Goal: Task Accomplishment & Management: Complete application form

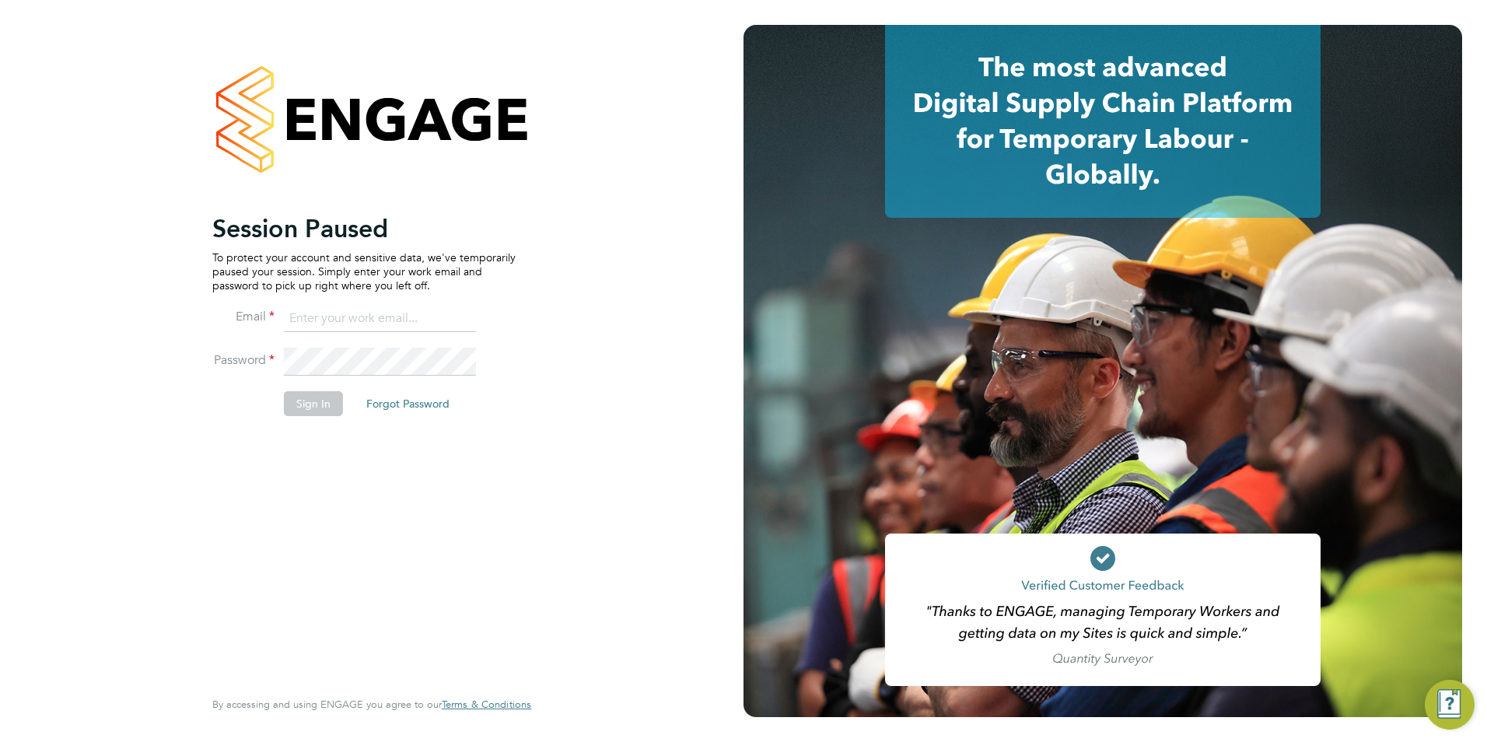
type input "libby@mmpconsultancy.co.uk"
click at [298, 401] on button "Sign In" at bounding box center [313, 403] width 59 height 25
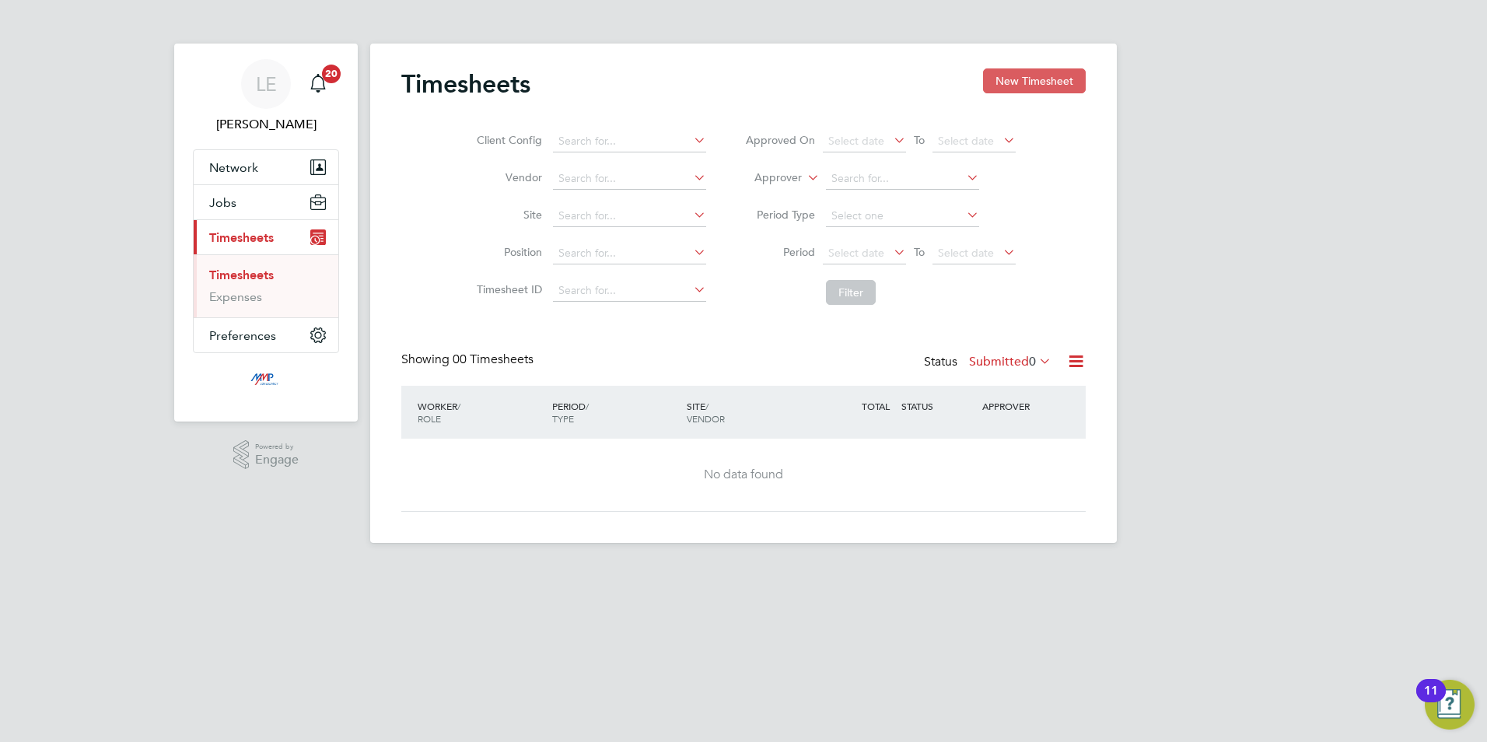
click at [998, 74] on button "New Timesheet" at bounding box center [1034, 80] width 103 height 25
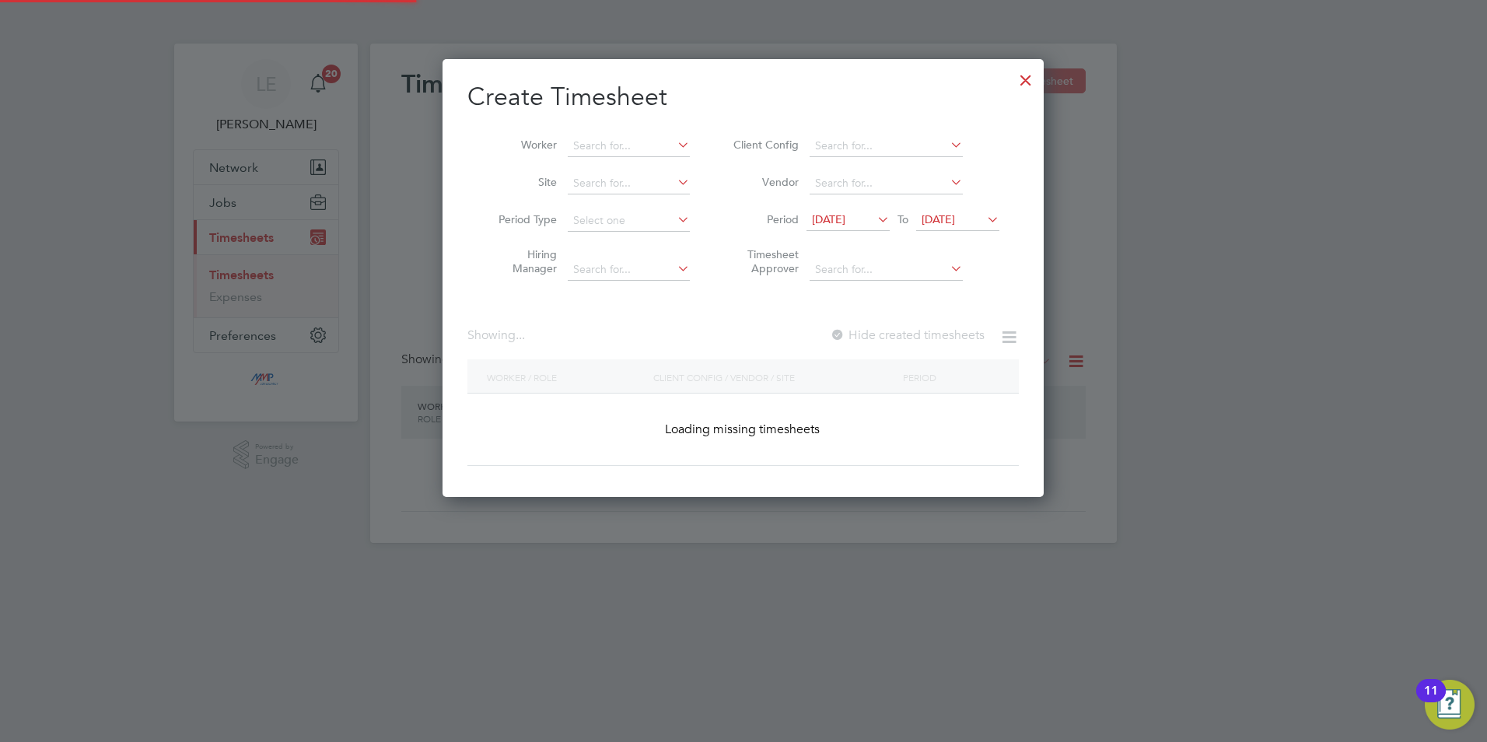
scroll to position [967, 602]
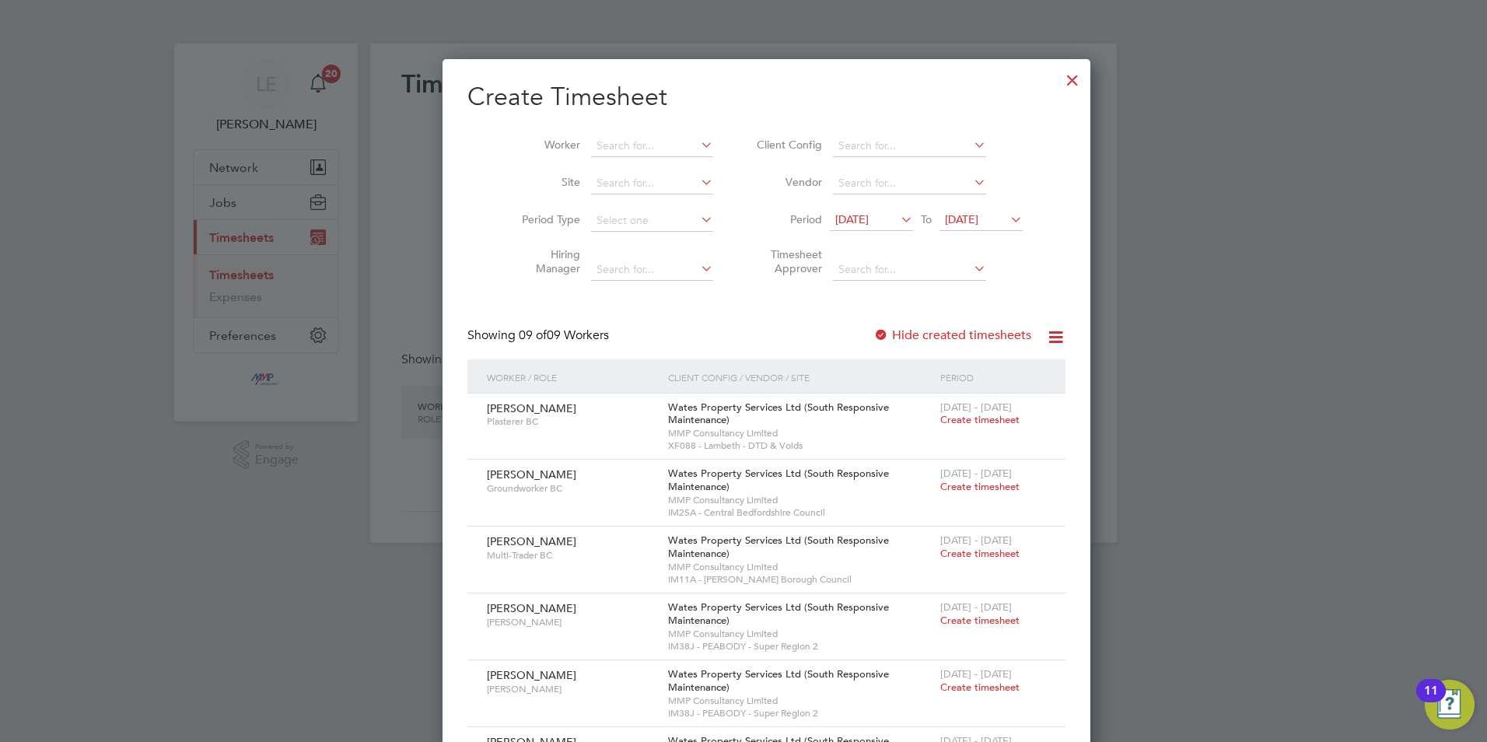
click at [835, 215] on span "12 Aug 2025" at bounding box center [851, 219] width 33 height 14
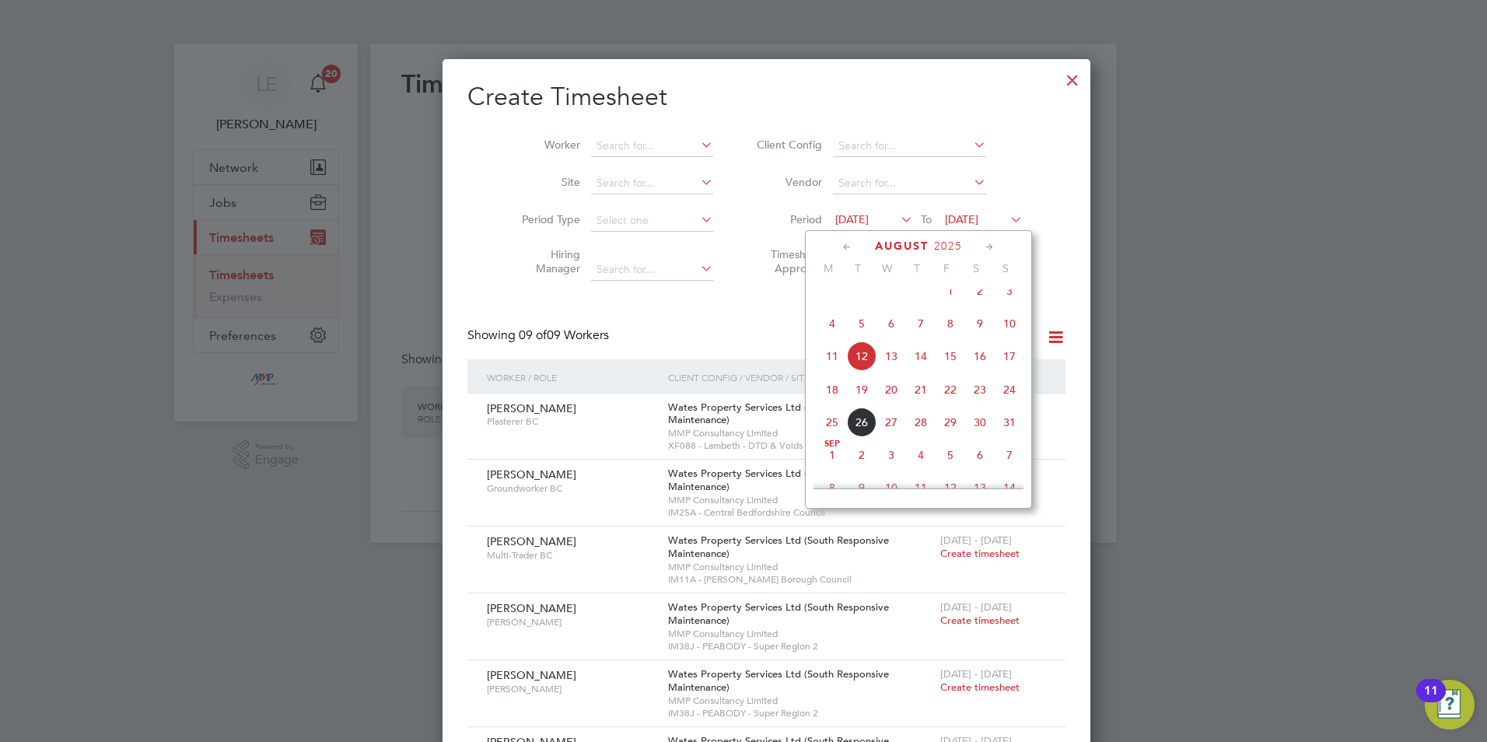
click at [981, 371] on span "16" at bounding box center [980, 356] width 30 height 30
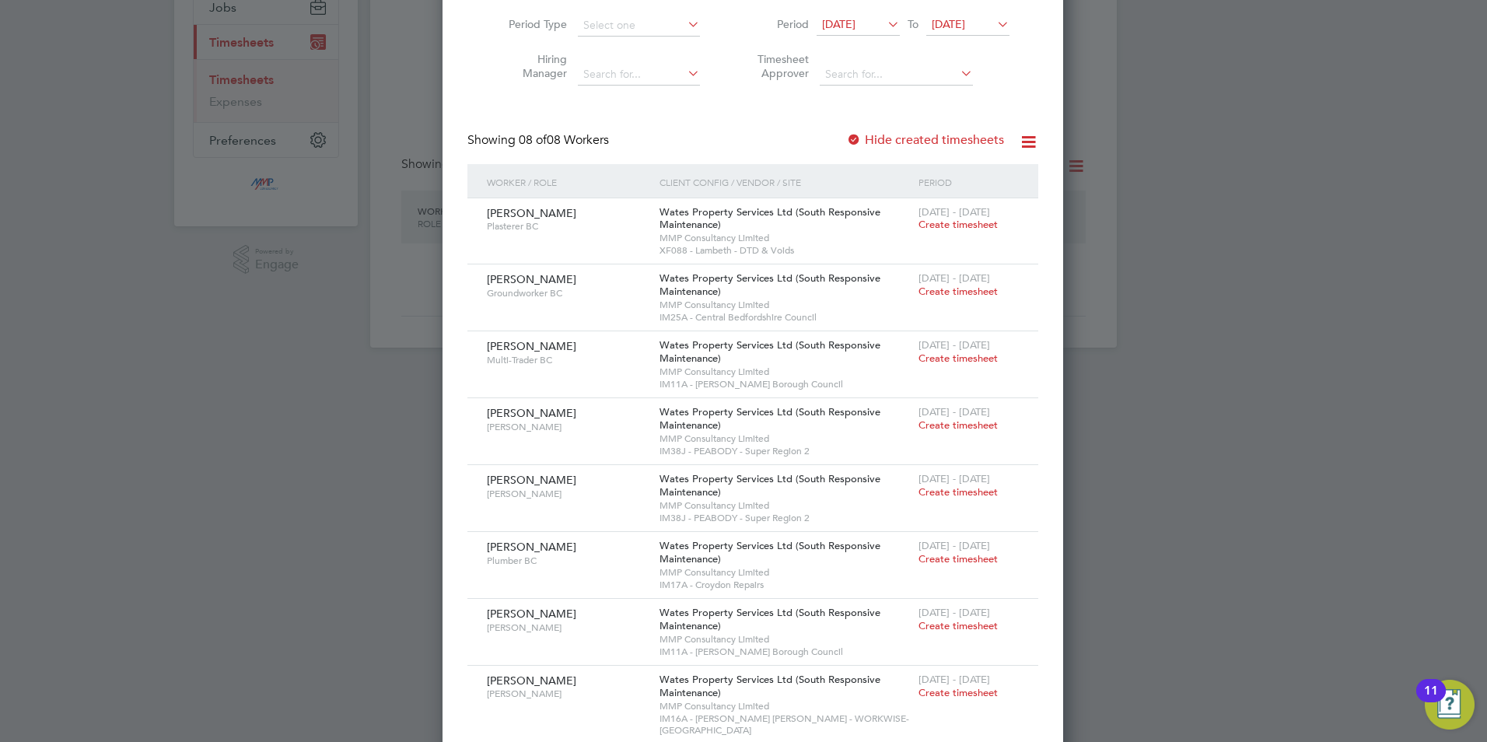
scroll to position [217, 0]
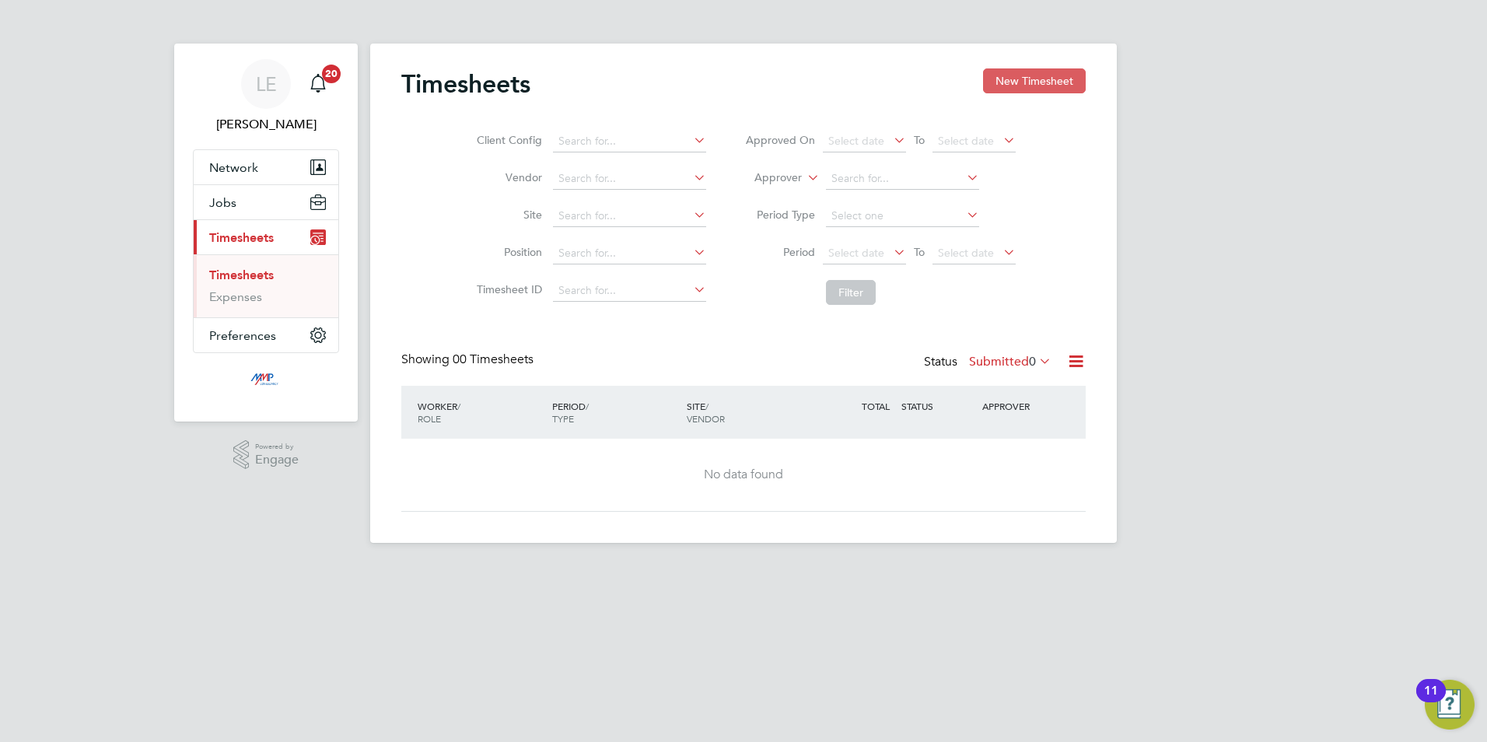
click at [1038, 72] on button "New Timesheet" at bounding box center [1034, 80] width 103 height 25
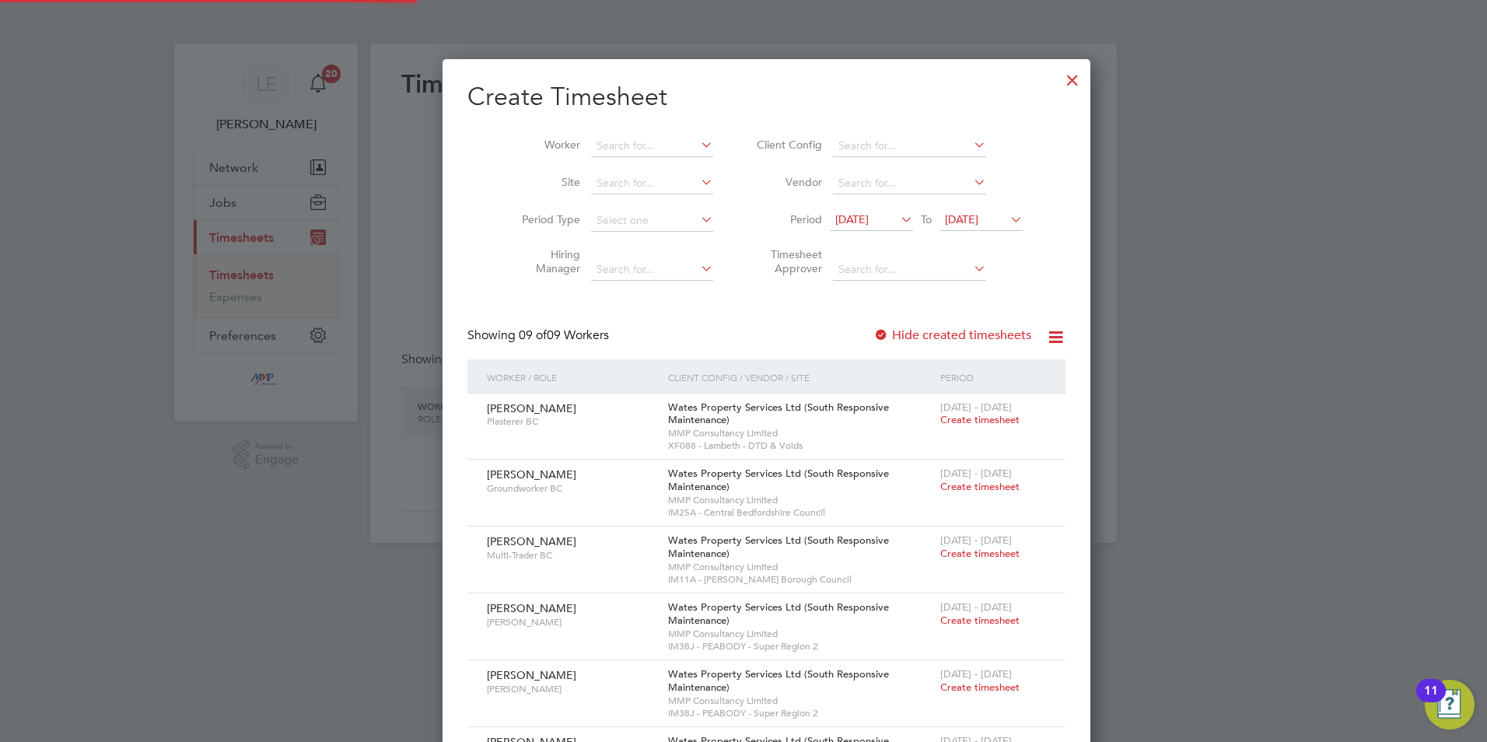
scroll to position [967, 602]
click at [869, 213] on span "12 Aug 2025" at bounding box center [851, 219] width 33 height 14
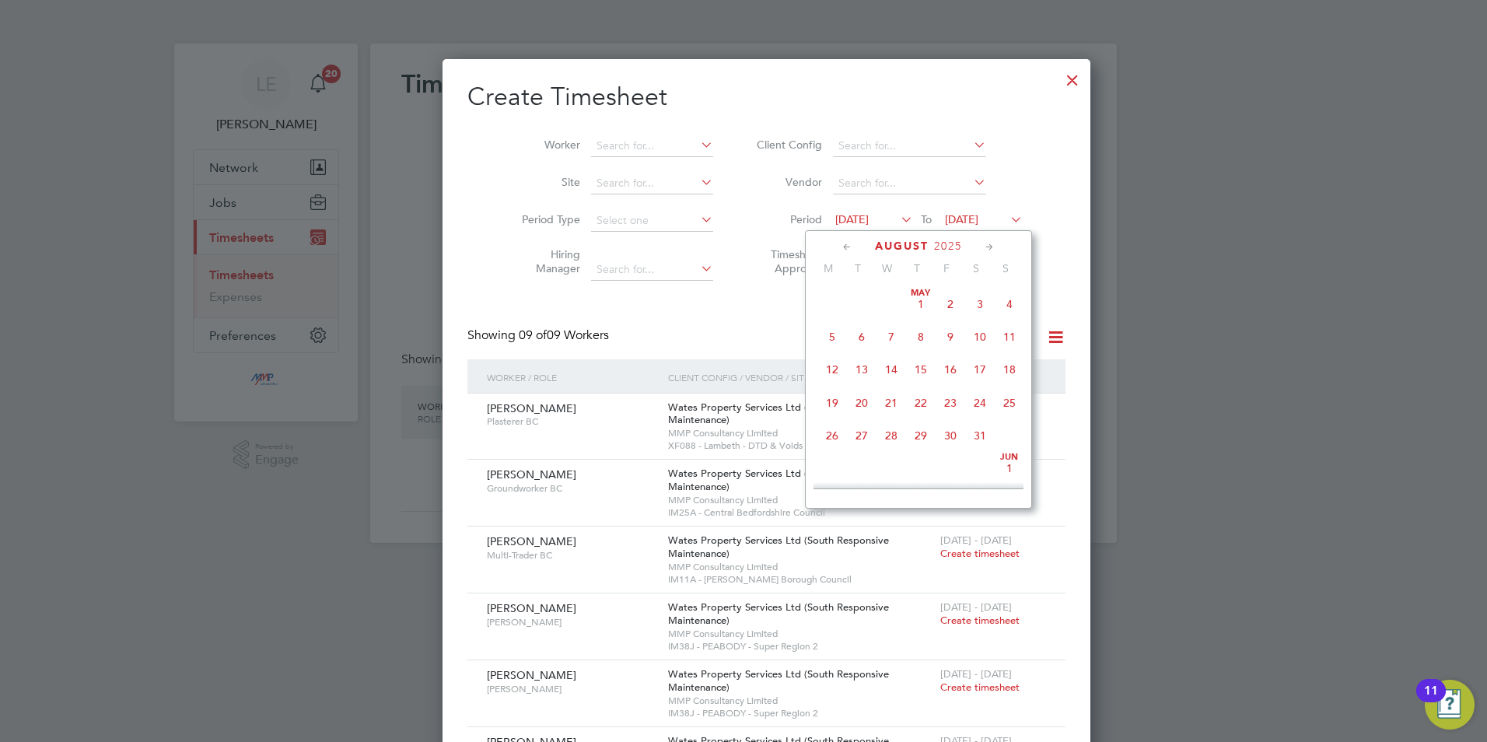
scroll to position [538, 0]
click at [982, 365] on span "16" at bounding box center [980, 356] width 30 height 30
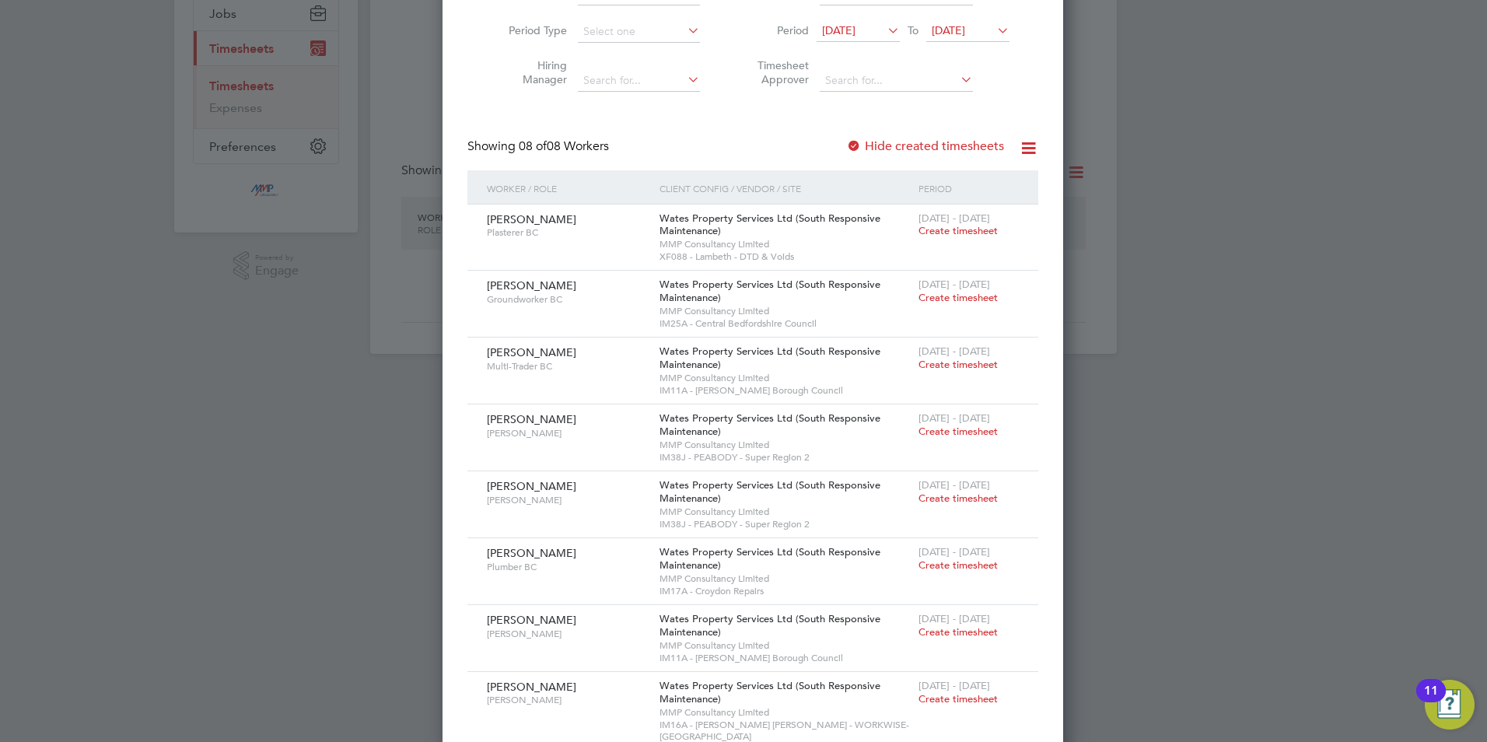
scroll to position [217, 0]
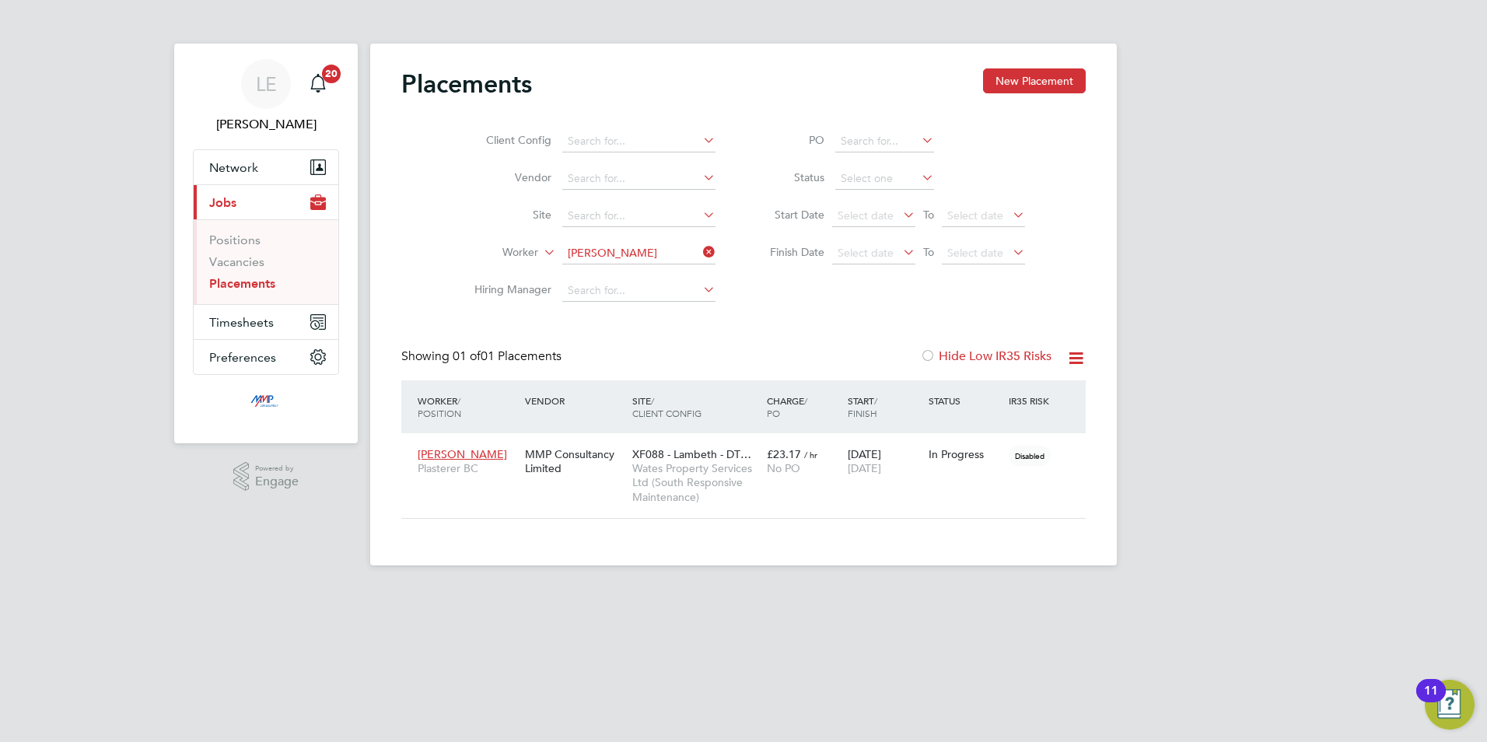
scroll to position [73, 135]
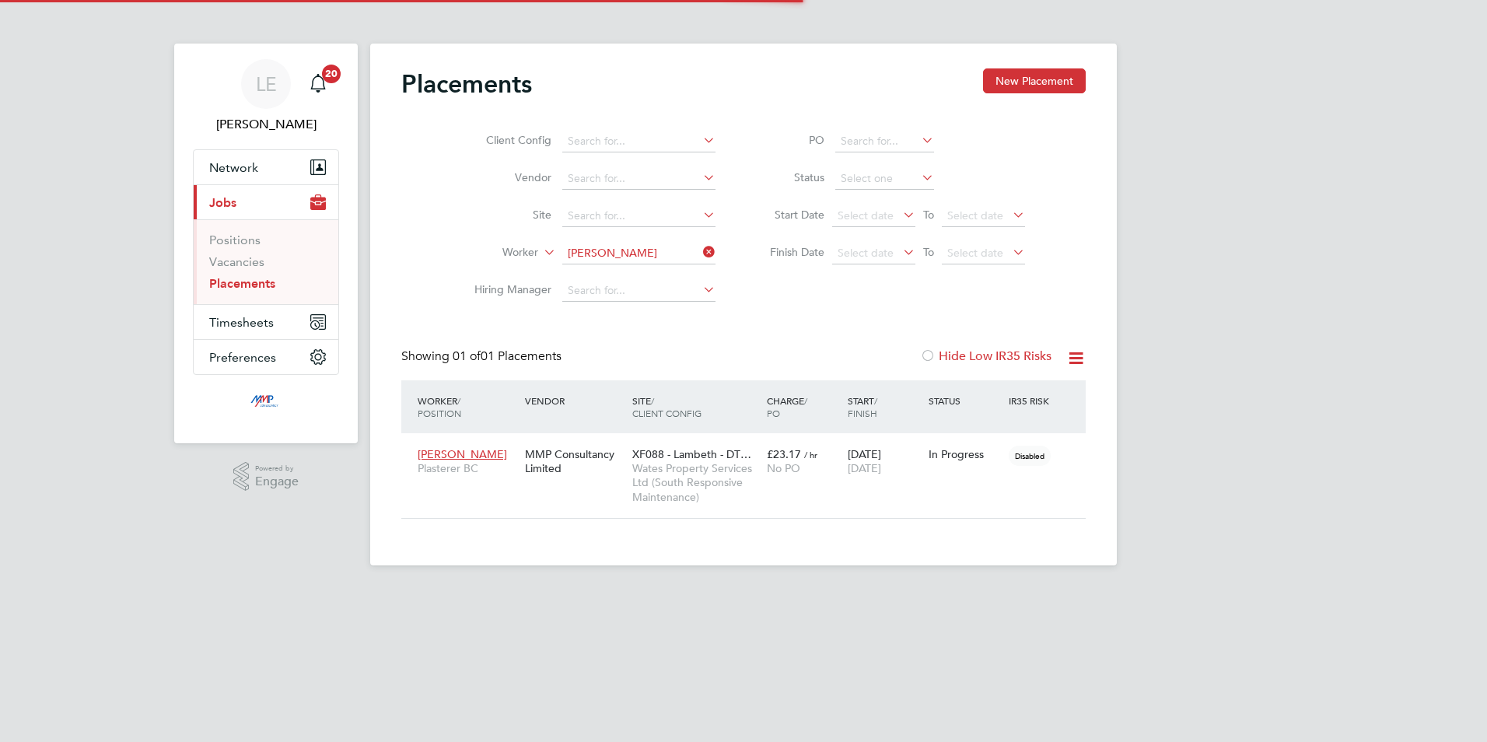
scroll to position [73, 135]
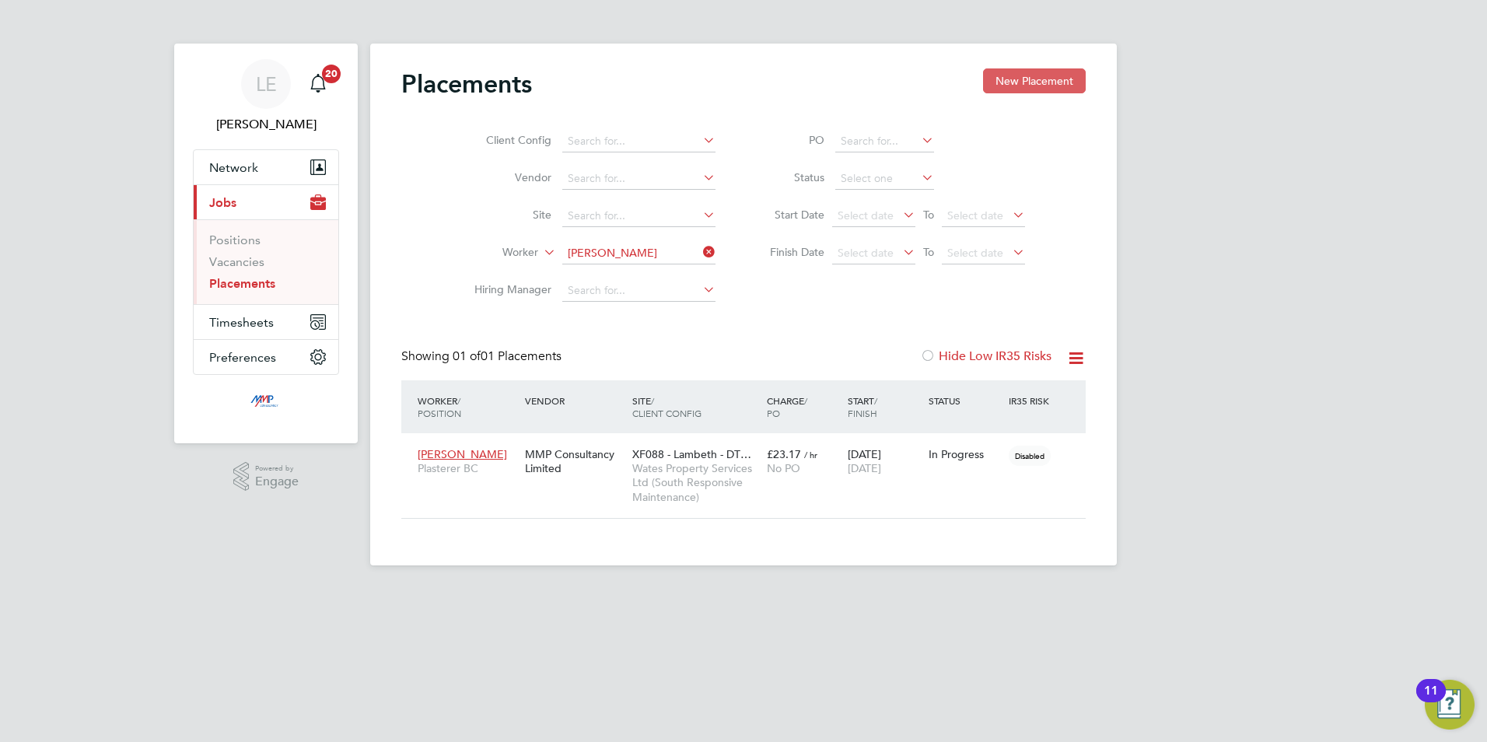
click at [1006, 75] on button "New Placement" at bounding box center [1034, 80] width 103 height 25
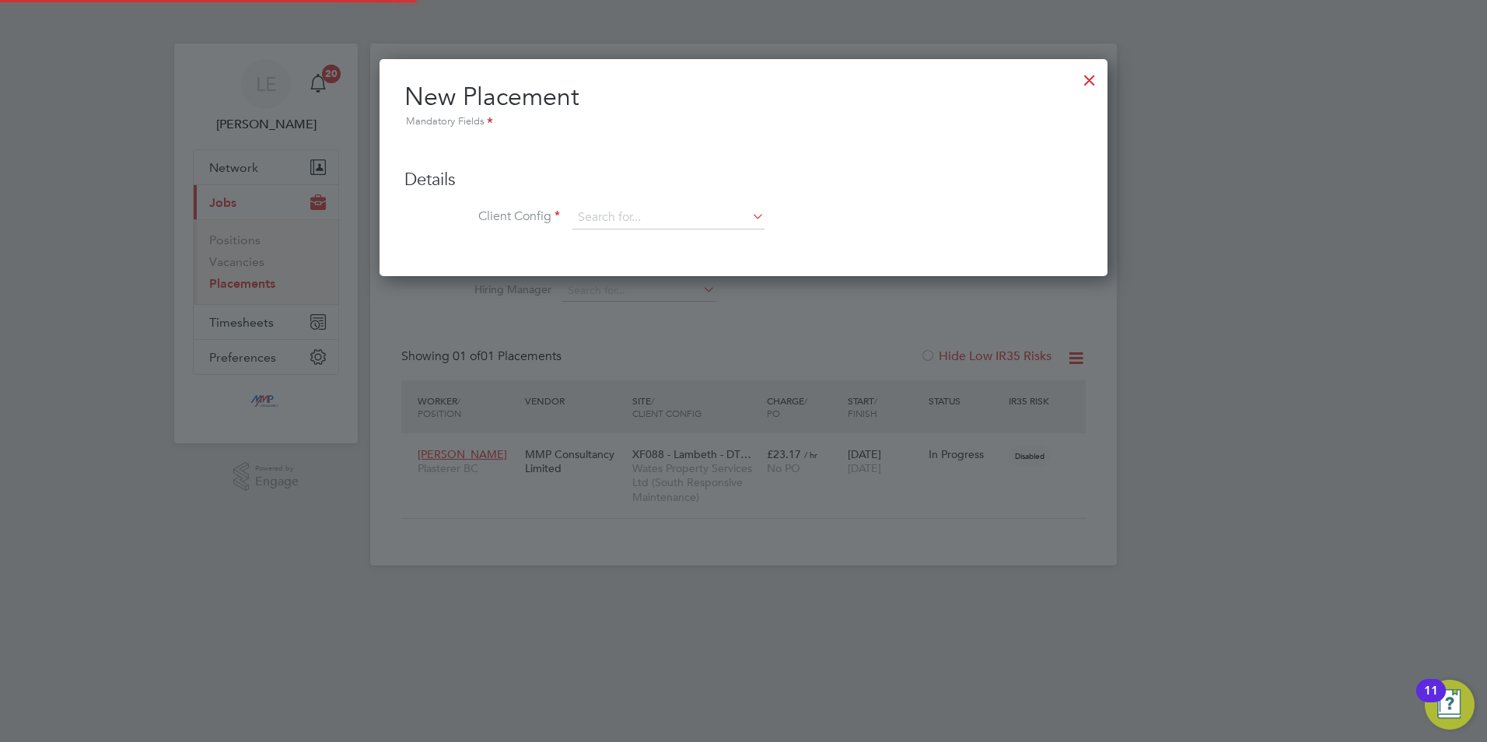
scroll to position [219, 729]
click at [1086, 79] on div at bounding box center [1089, 76] width 28 height 28
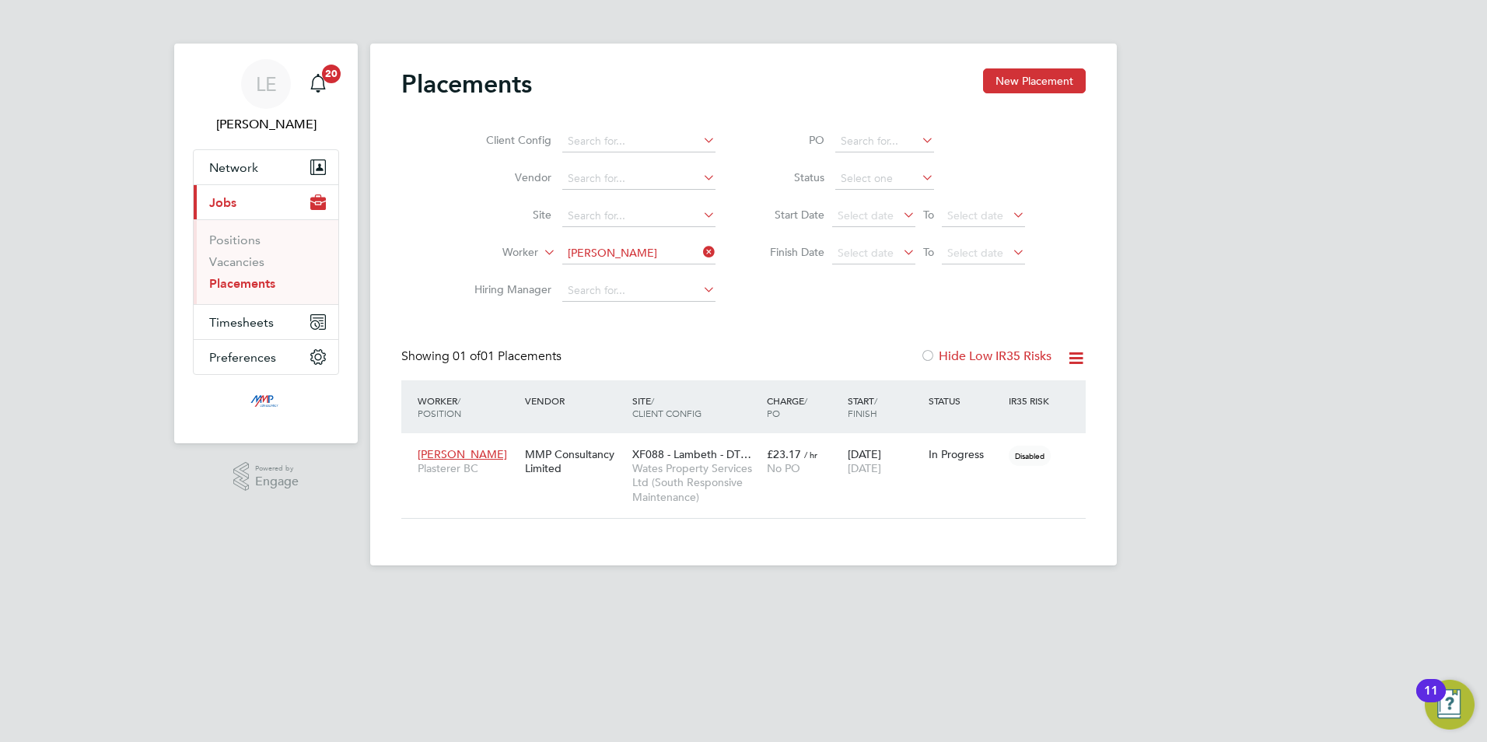
click at [251, 303] on ul "Positions Vacancies Placements" at bounding box center [266, 261] width 145 height 85
click at [249, 324] on span "Timesheets" at bounding box center [241, 322] width 65 height 15
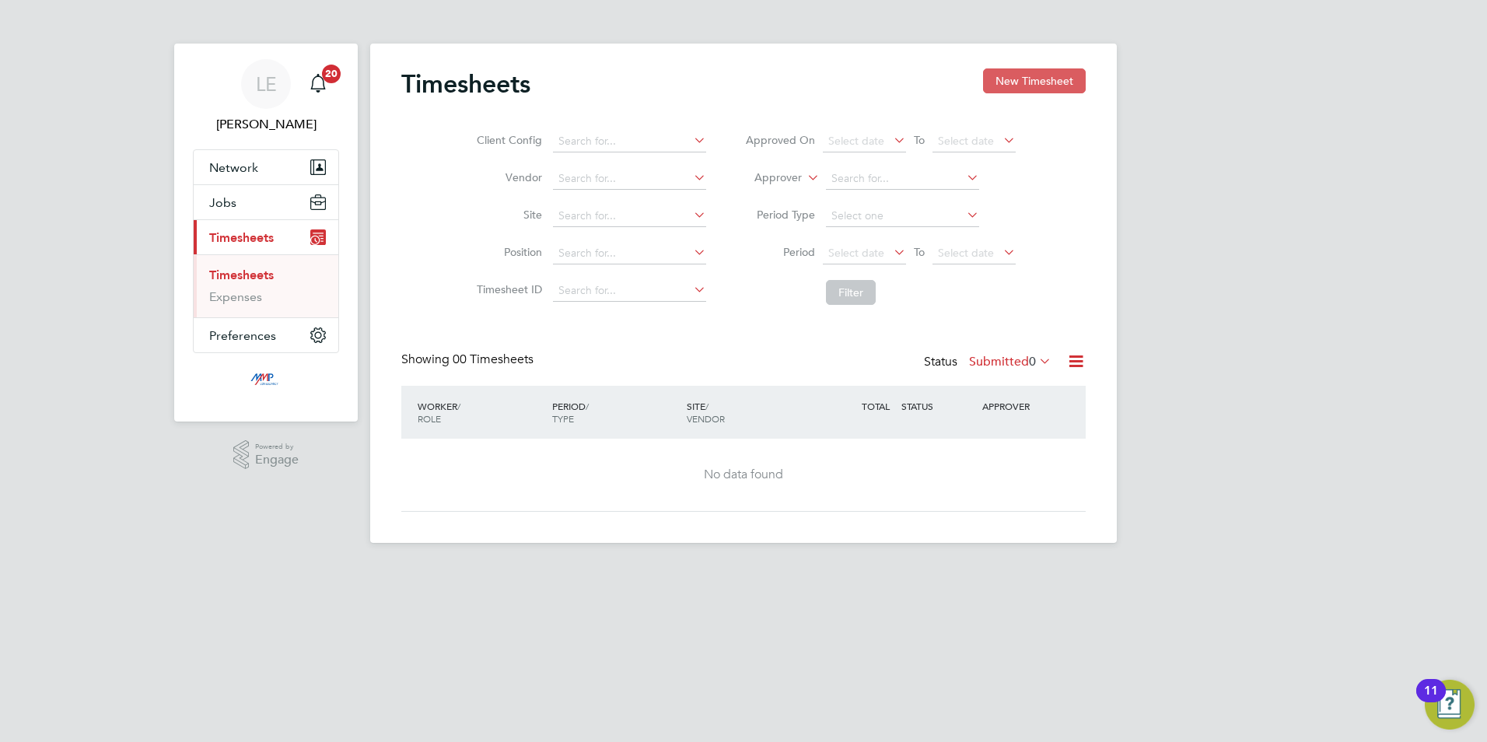
click at [1056, 72] on button "New Timesheet" at bounding box center [1034, 80] width 103 height 25
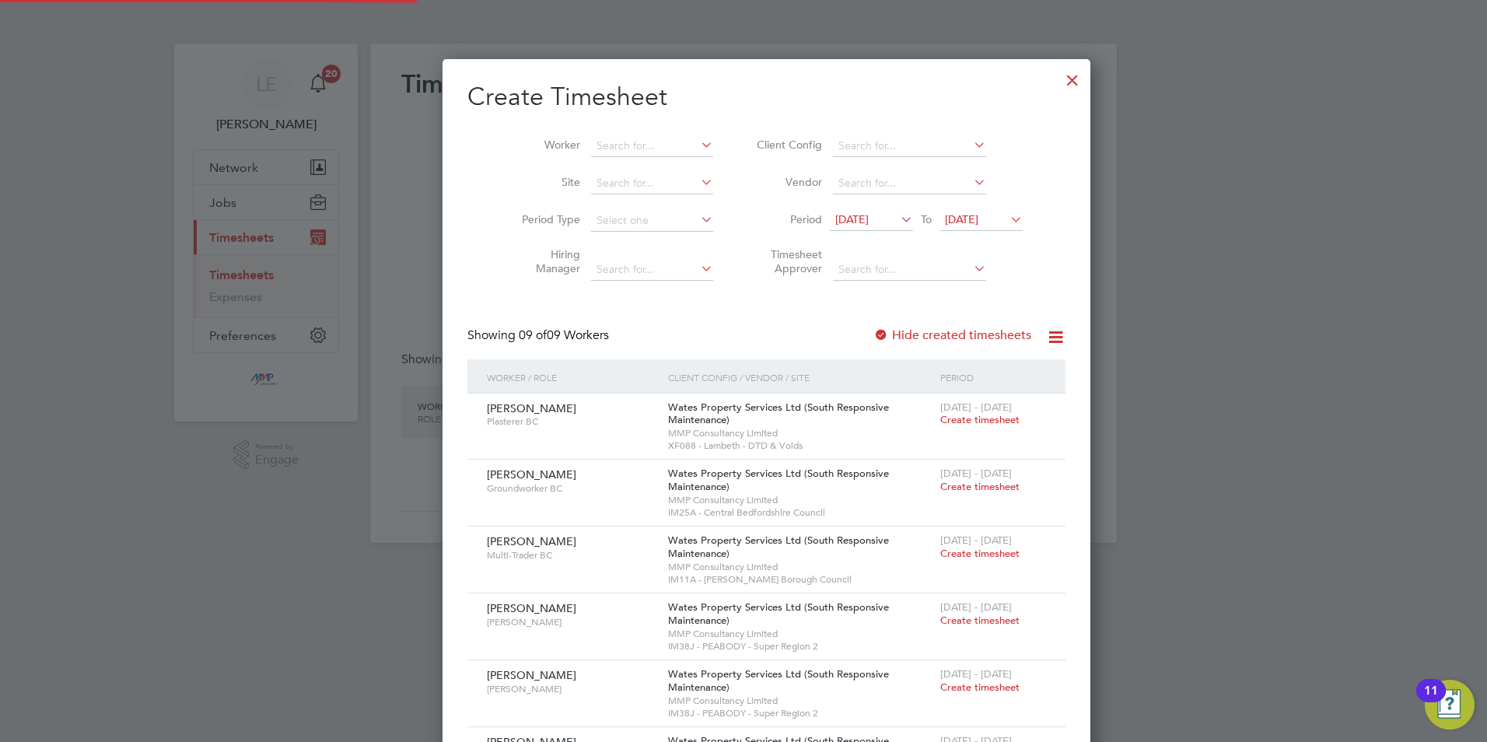
scroll to position [967, 602]
click at [849, 222] on span "[DATE]" at bounding box center [851, 219] width 33 height 14
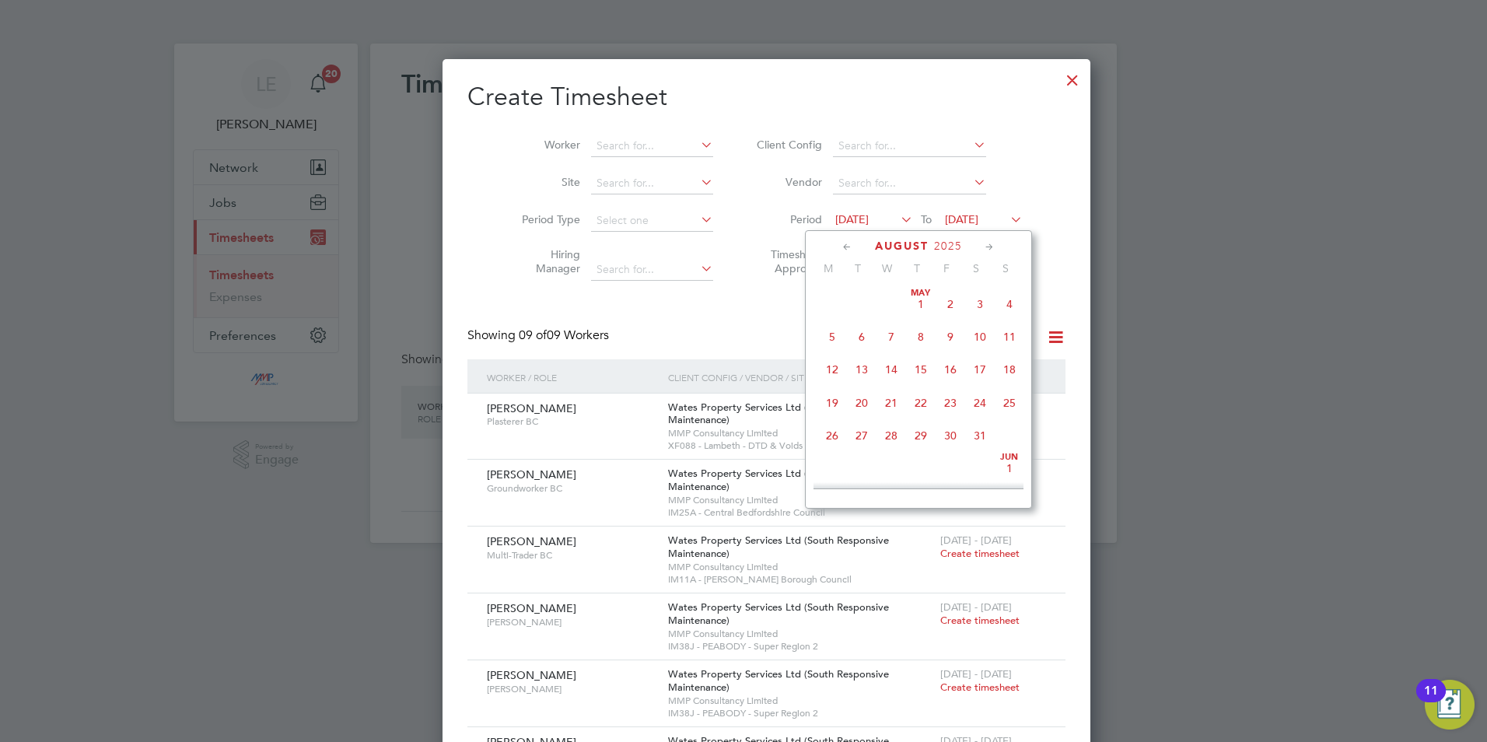
scroll to position [538, 0]
click at [976, 369] on span "16" at bounding box center [980, 356] width 30 height 30
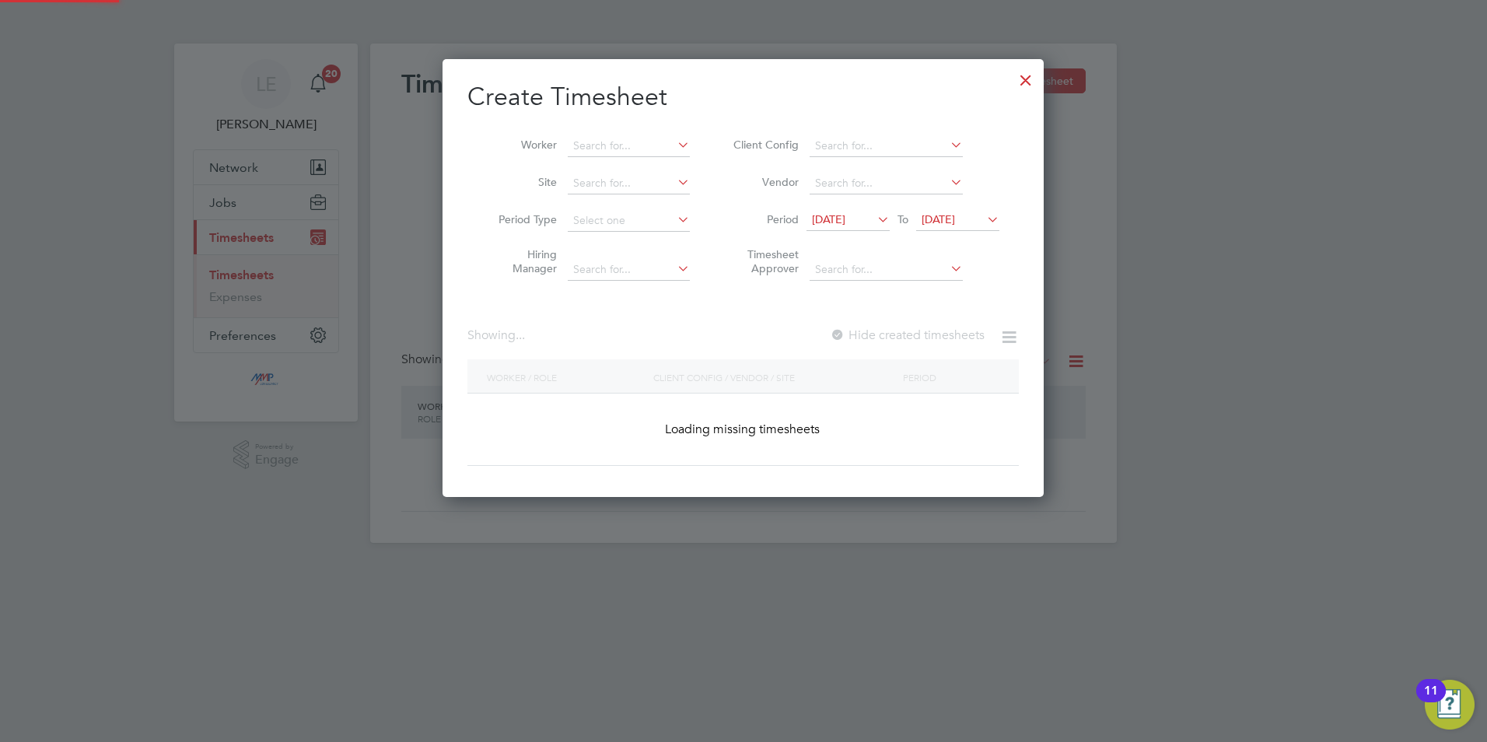
scroll to position [901, 602]
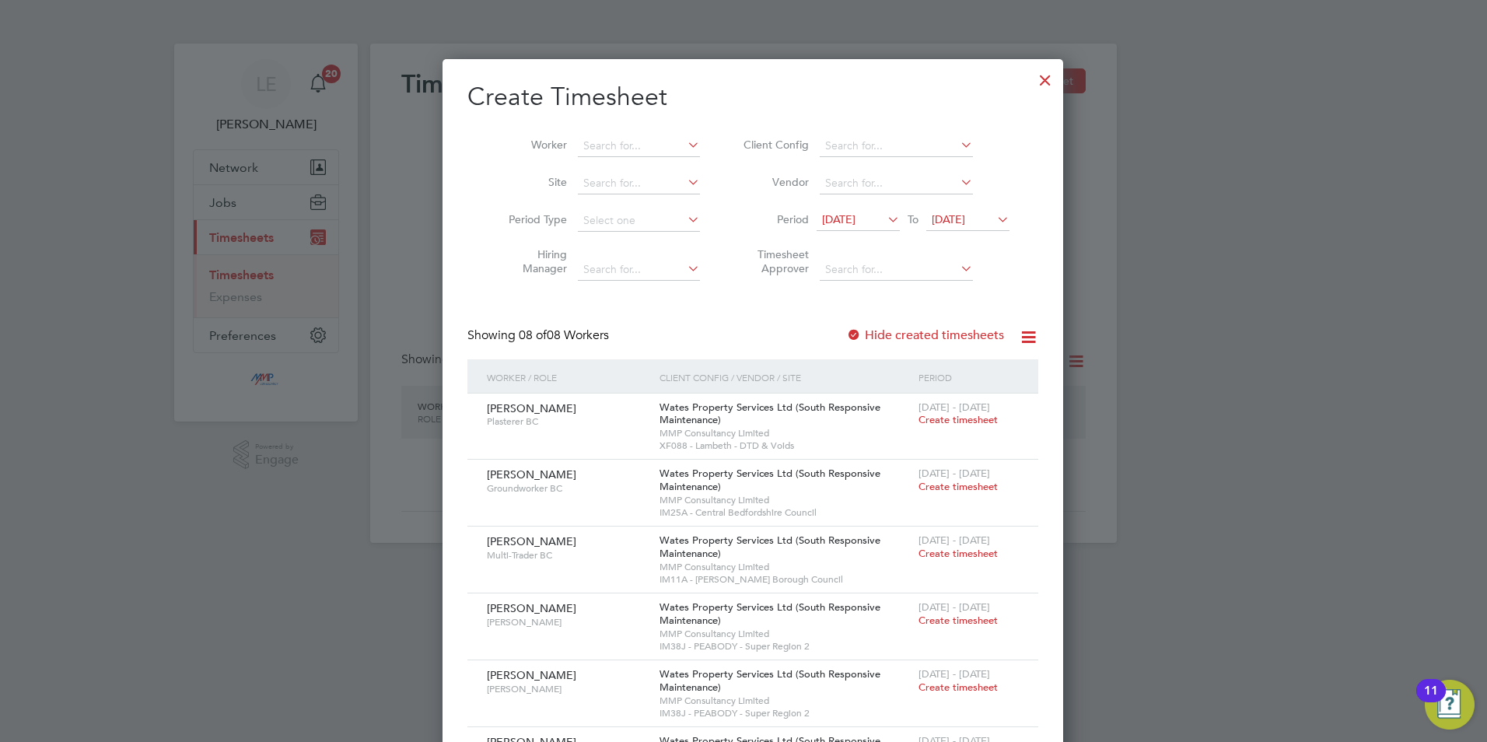
click at [1031, 75] on div at bounding box center [1045, 76] width 28 height 28
